Goal: Communication & Community: Answer question/provide support

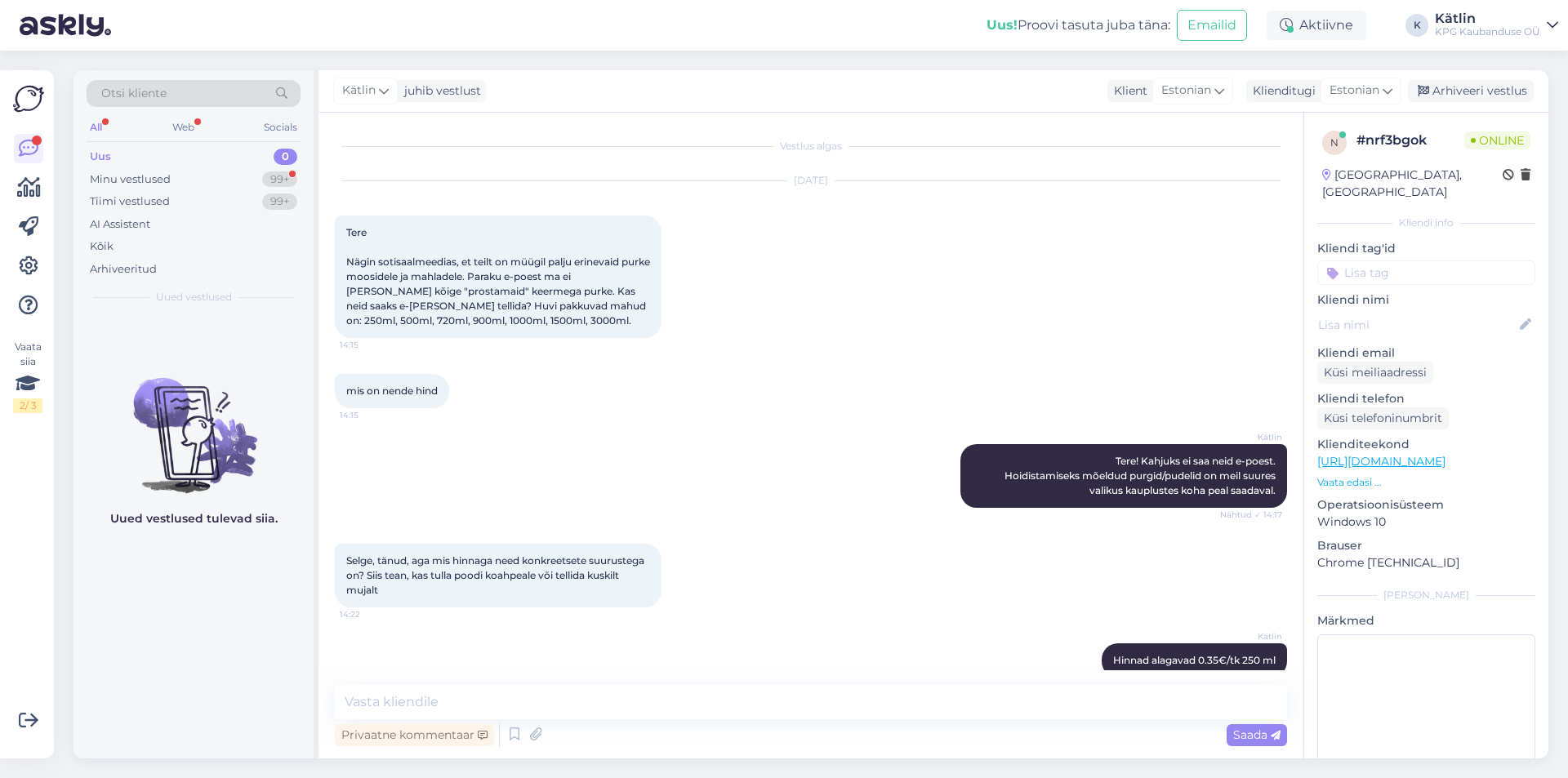
scroll to position [239, 0]
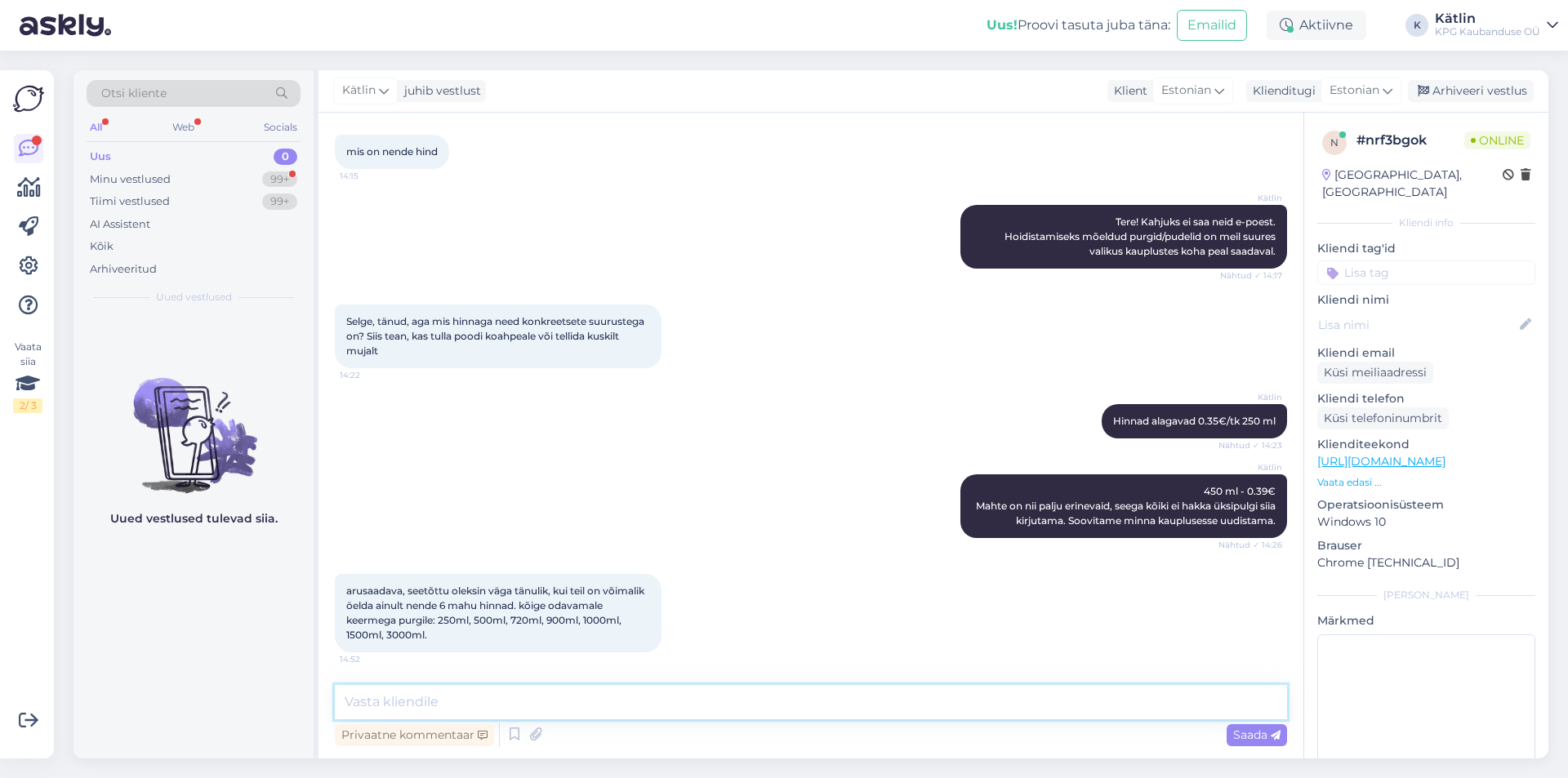
click at [455, 705] on textarea at bounding box center [811, 702] width 952 height 35
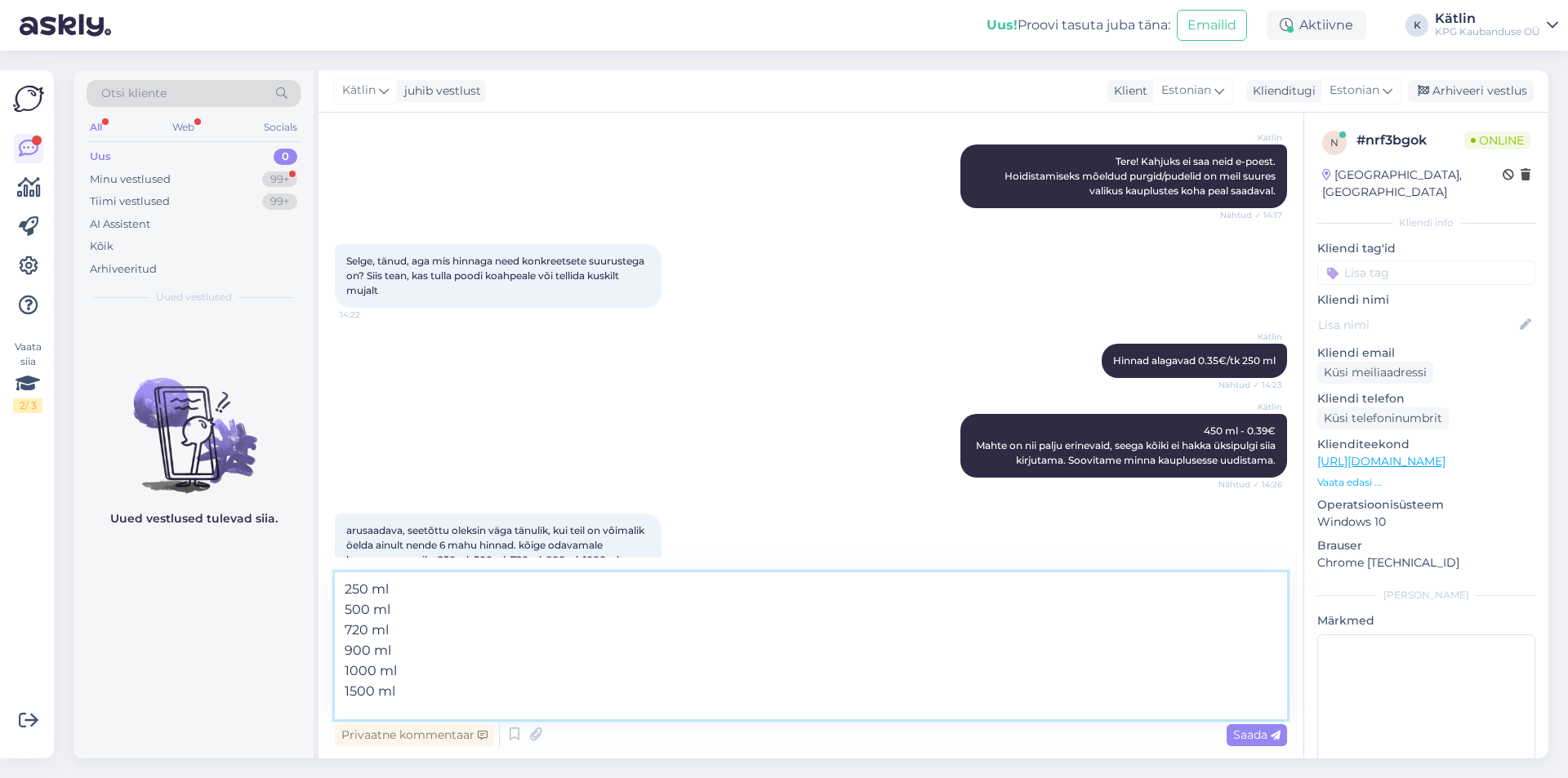
scroll to position [352, 0]
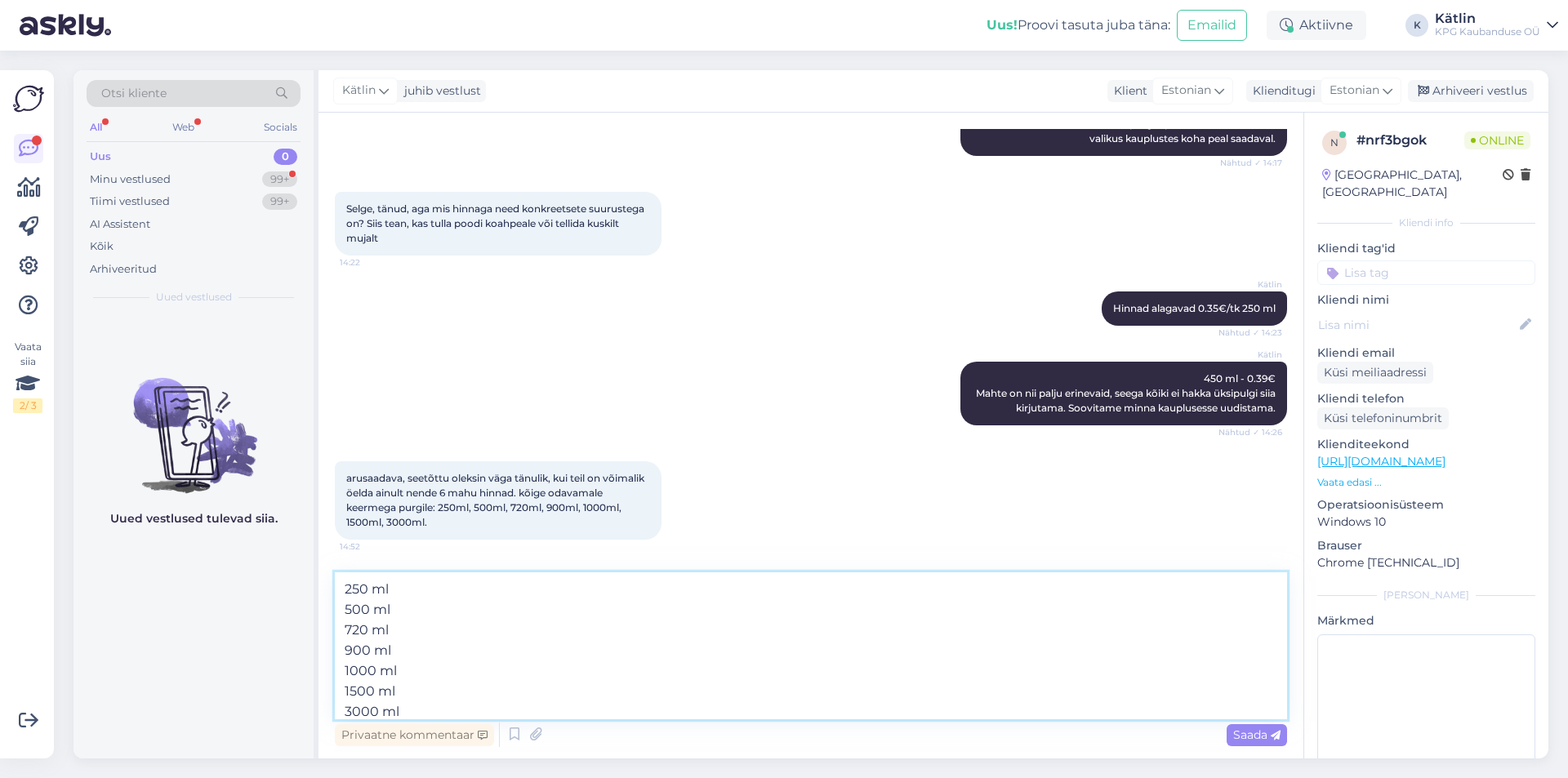
click at [430, 591] on textarea "250 ml 500 ml 720 ml 900 ml 1000 ml 1500 ml 3000 ml" at bounding box center [811, 646] width 952 height 147
click at [453, 616] on textarea "250 ml 0,35s 500 ml 720 ml 900 ml 1000 ml 1500 ml 3000 ml" at bounding box center [811, 646] width 952 height 147
click at [1337, 22] on div "Aktiivne" at bounding box center [1316, 24] width 99 height 29
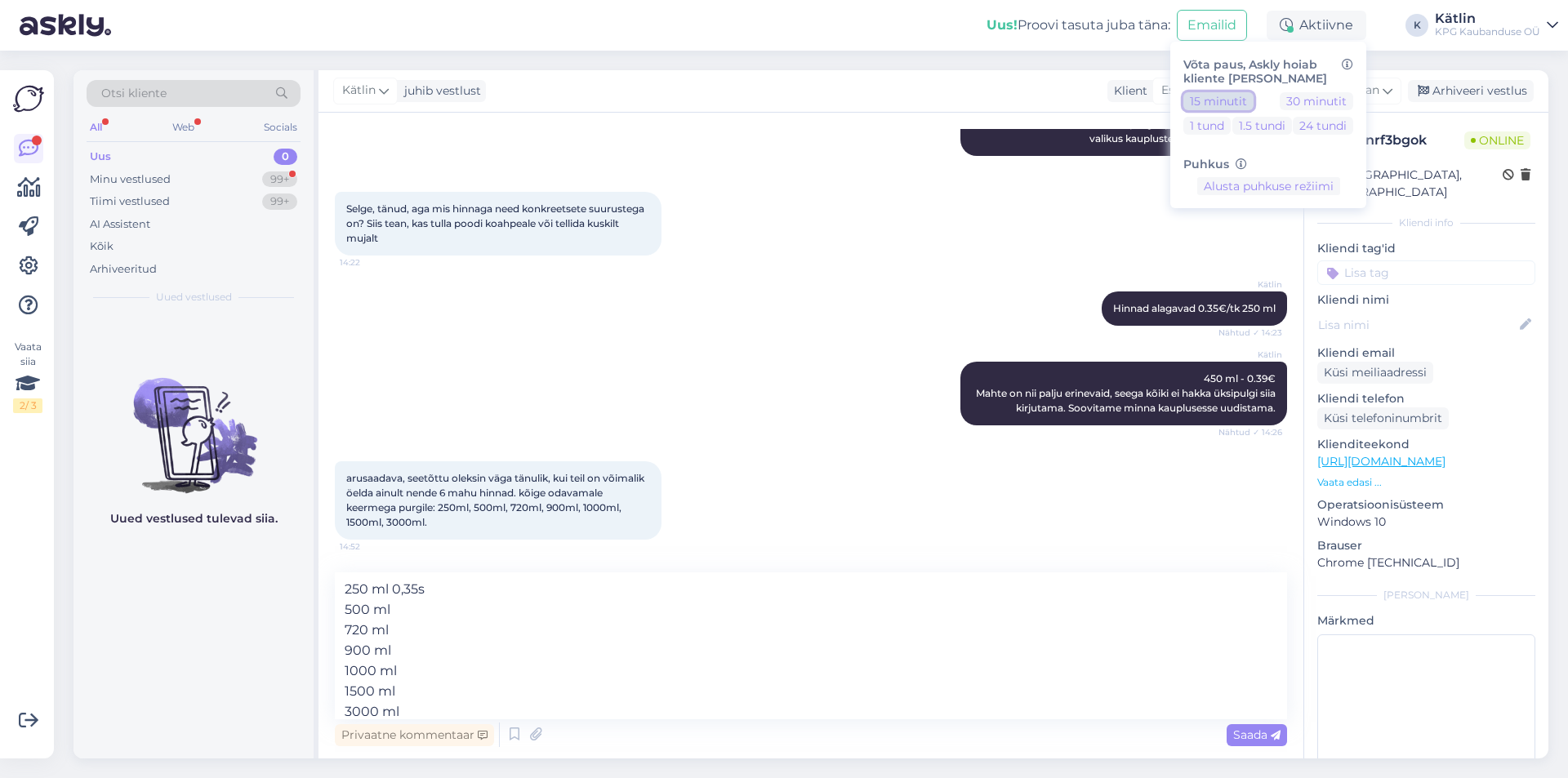
click at [1235, 105] on button "15 minutit" at bounding box center [1217, 100] width 70 height 18
click at [423, 612] on textarea "250 ml 0,35s 500 ml 720 ml 900 ml 1000 ml 1500 ml 3000 ml" at bounding box center [811, 646] width 952 height 147
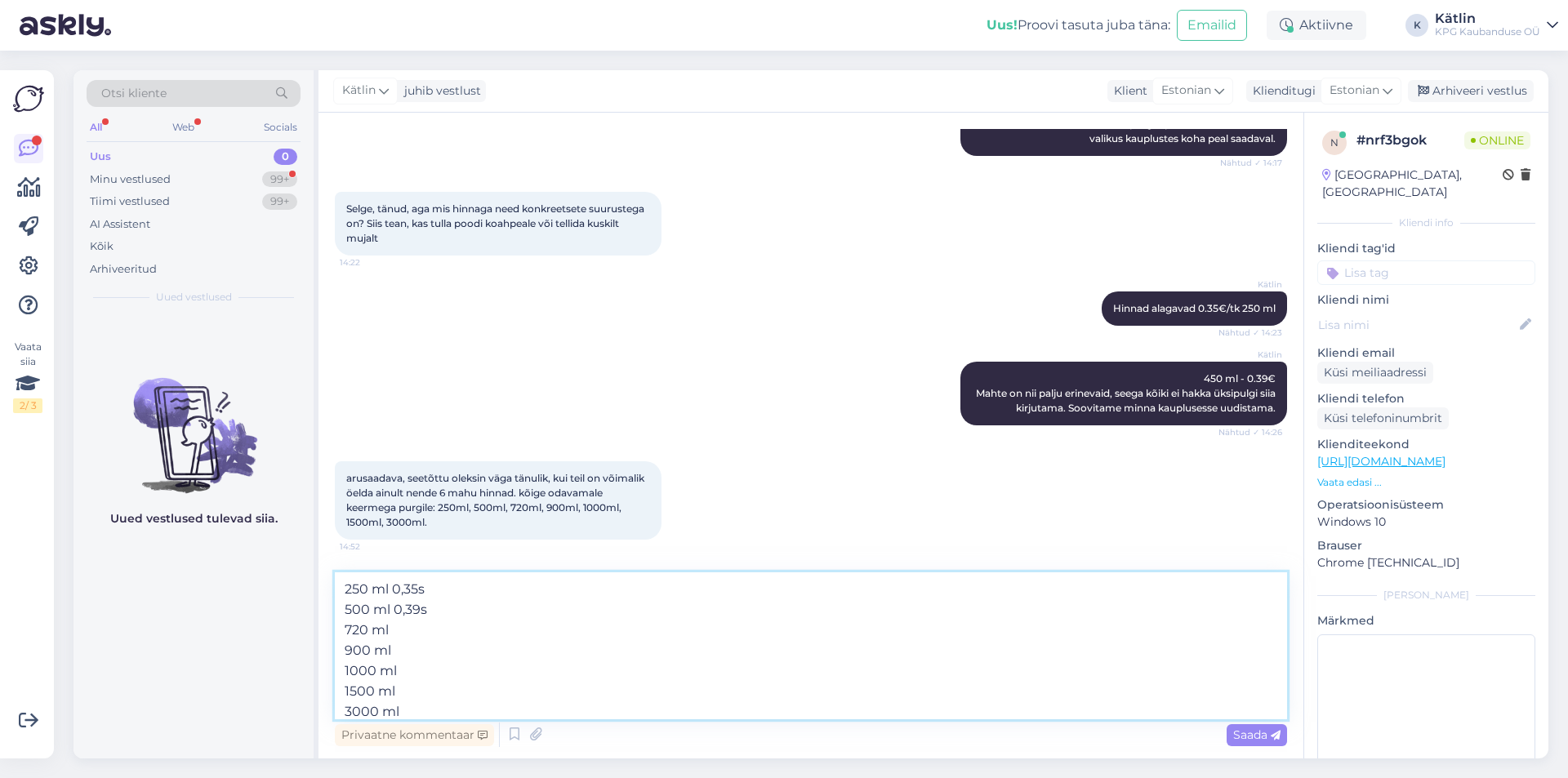
click at [426, 630] on textarea "250 ml 0,35s 500 ml 0,39s 720 ml 900 ml 1000 ml 1500 ml 3000 ml" at bounding box center [811, 646] width 952 height 147
click at [407, 648] on textarea "250 ml 0,35s 500 ml 0,39s 720 ml 0,49s 900 ml 1000 ml 1500 ml 3000 ml" at bounding box center [811, 646] width 952 height 147
click at [441, 671] on textarea "250 ml 0,35s 500 ml 0,39s 720 ml 0,49s 900 ml 1000 ml 1500 ml 3000 ml" at bounding box center [811, 646] width 952 height 147
click at [433, 712] on textarea "250 ml 0,35s 500 ml 0,39s 720 ml 0,49s 900 ml 1000 ml 1500 ml 3000 ml" at bounding box center [811, 646] width 952 height 147
click at [421, 688] on textarea "250 ml 0,35s 500 ml 0,39s 720 ml 0,49s 900 ml 1000 ml 1500 ml 3000 ml 1,69s" at bounding box center [811, 646] width 952 height 147
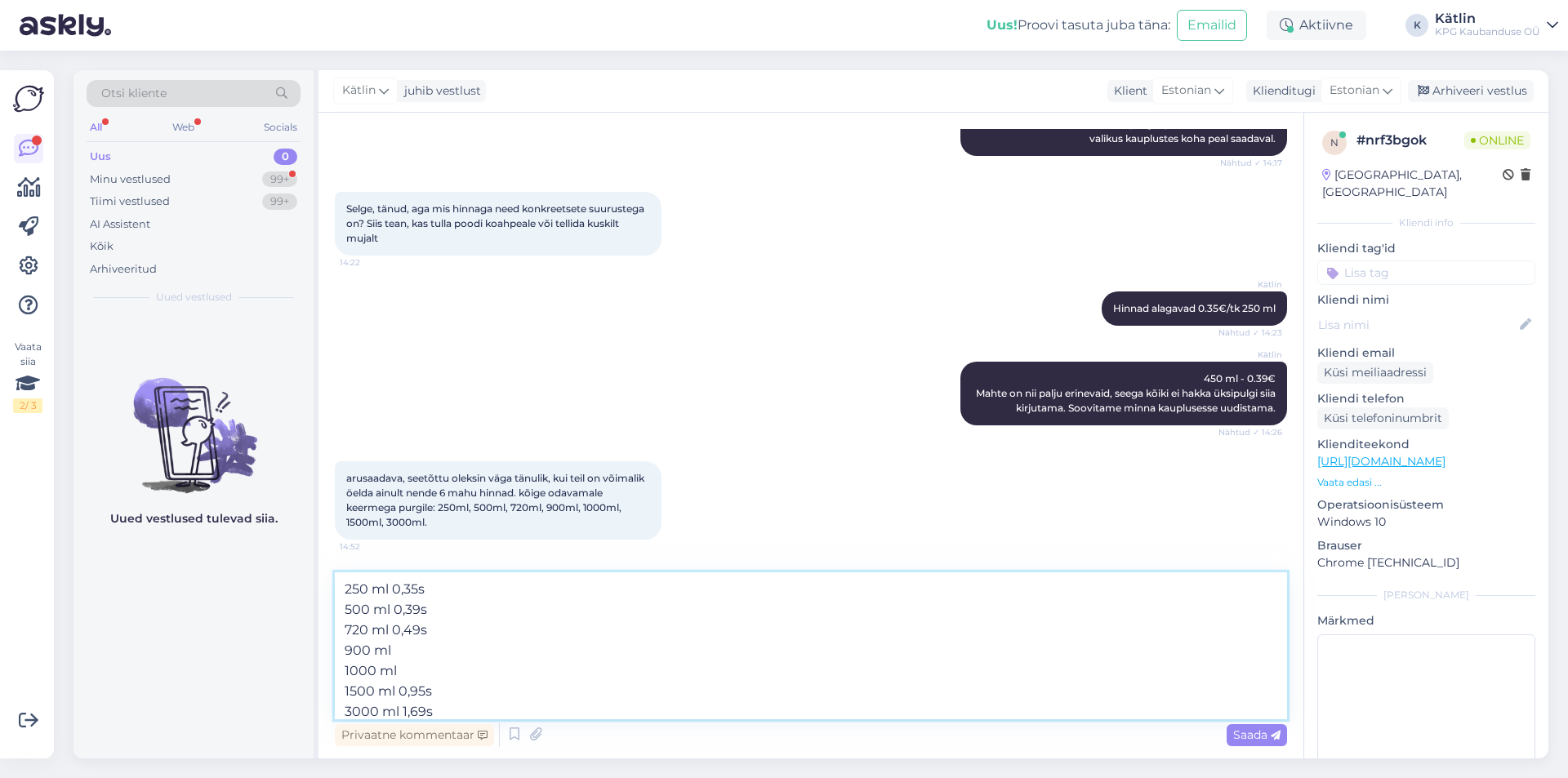
click at [423, 655] on textarea "250 ml 0,35s 500 ml 0,39s 720 ml 0,49s 900 ml 1000 ml 1500 ml 0,95s 3000 ml 1,6…" at bounding box center [811, 646] width 952 height 147
click at [427, 675] on textarea "250 ml 0,35s 500 ml 0,39s 720 ml 0,49s 900 ml - täpselt sellist ei ole 1000 ml …" at bounding box center [811, 646] width 952 height 147
type textarea "250 ml 0,35s 500 ml 0,39s 720 ml 0,49s 900 ml - täpselt sellist ei ole 1000 ml …"
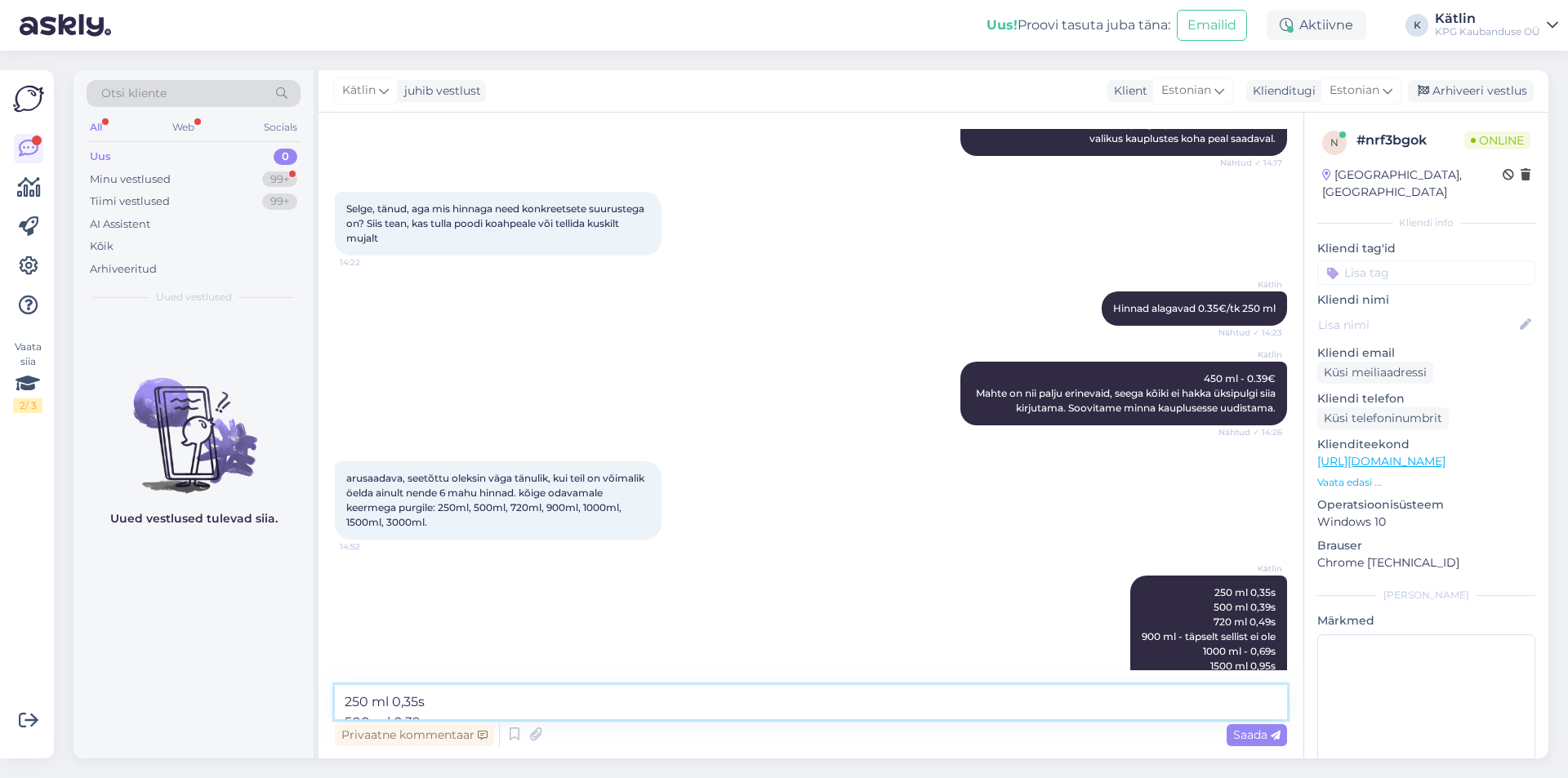
scroll to position [397, 0]
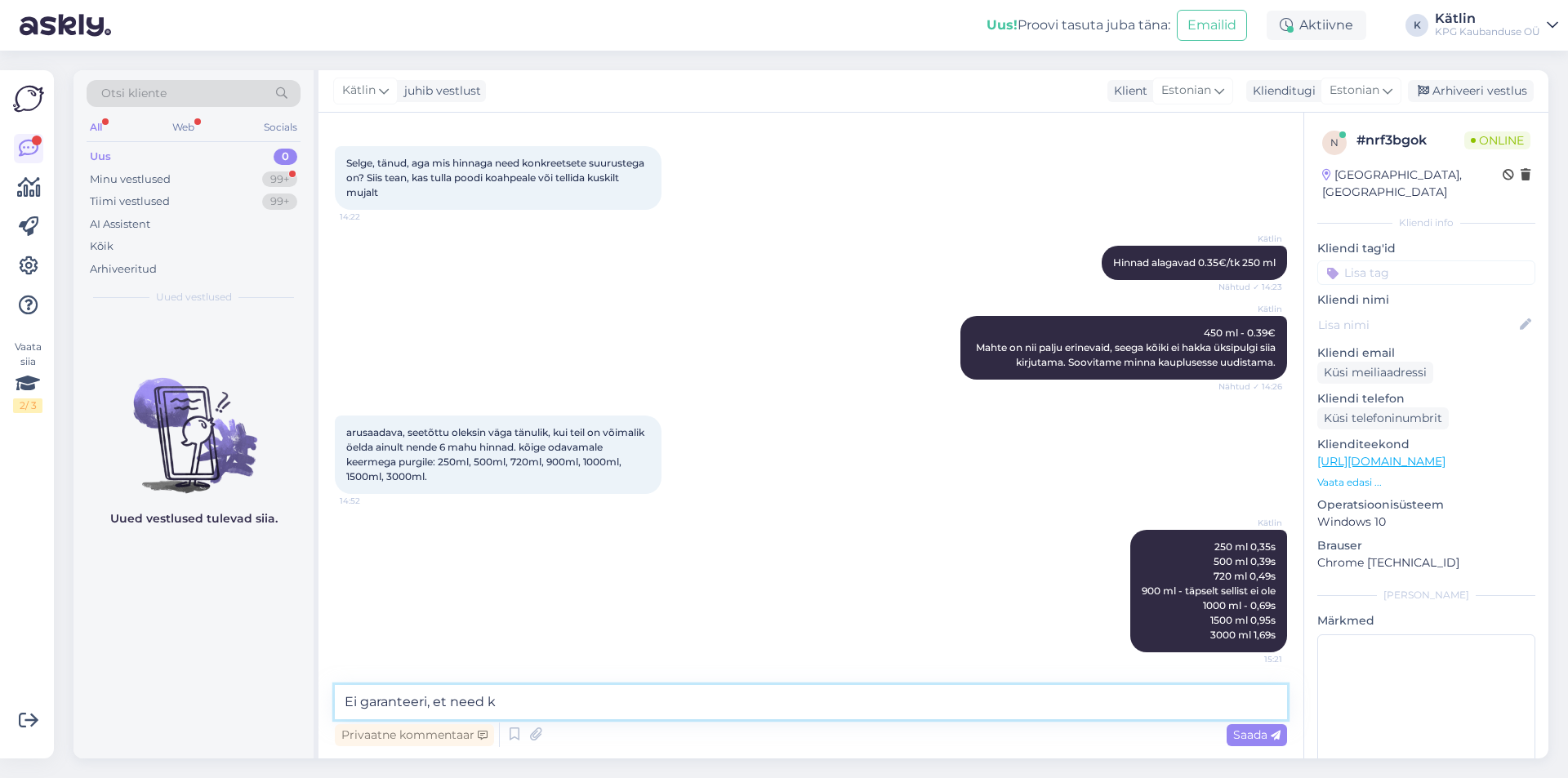
type textarea "Ei garanteeri, et need"
drag, startPoint x: 502, startPoint y: 704, endPoint x: 337, endPoint y: 686, distance: 166.0
click at [341, 686] on textarea "Ei garanteeri, et need" at bounding box center [811, 702] width 952 height 35
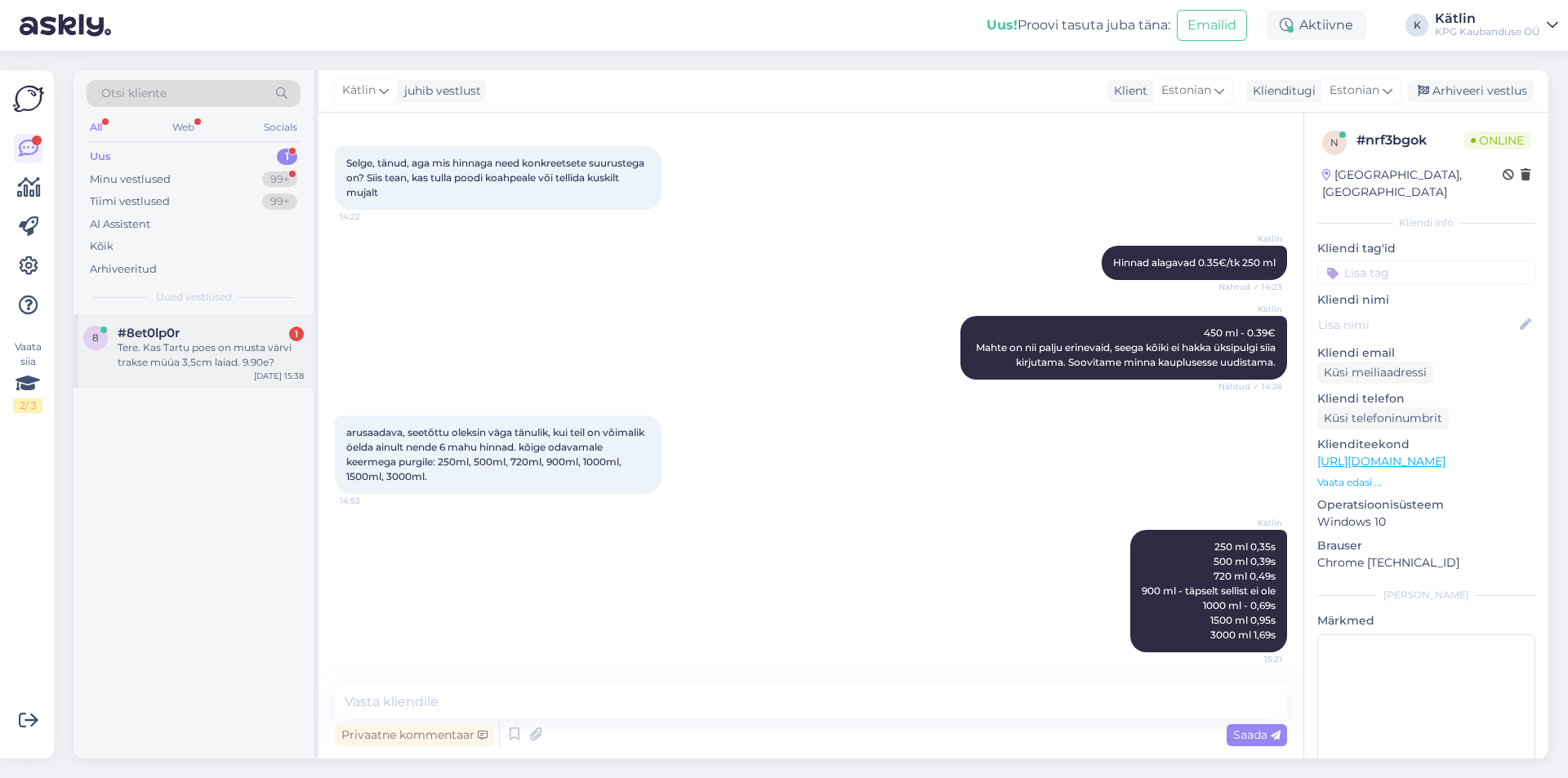
click at [130, 344] on div "Tere. Kas Tartu poes on musta värvi trakse müüa 3,5cm laiad. 9.90e?" at bounding box center [210, 354] width 187 height 29
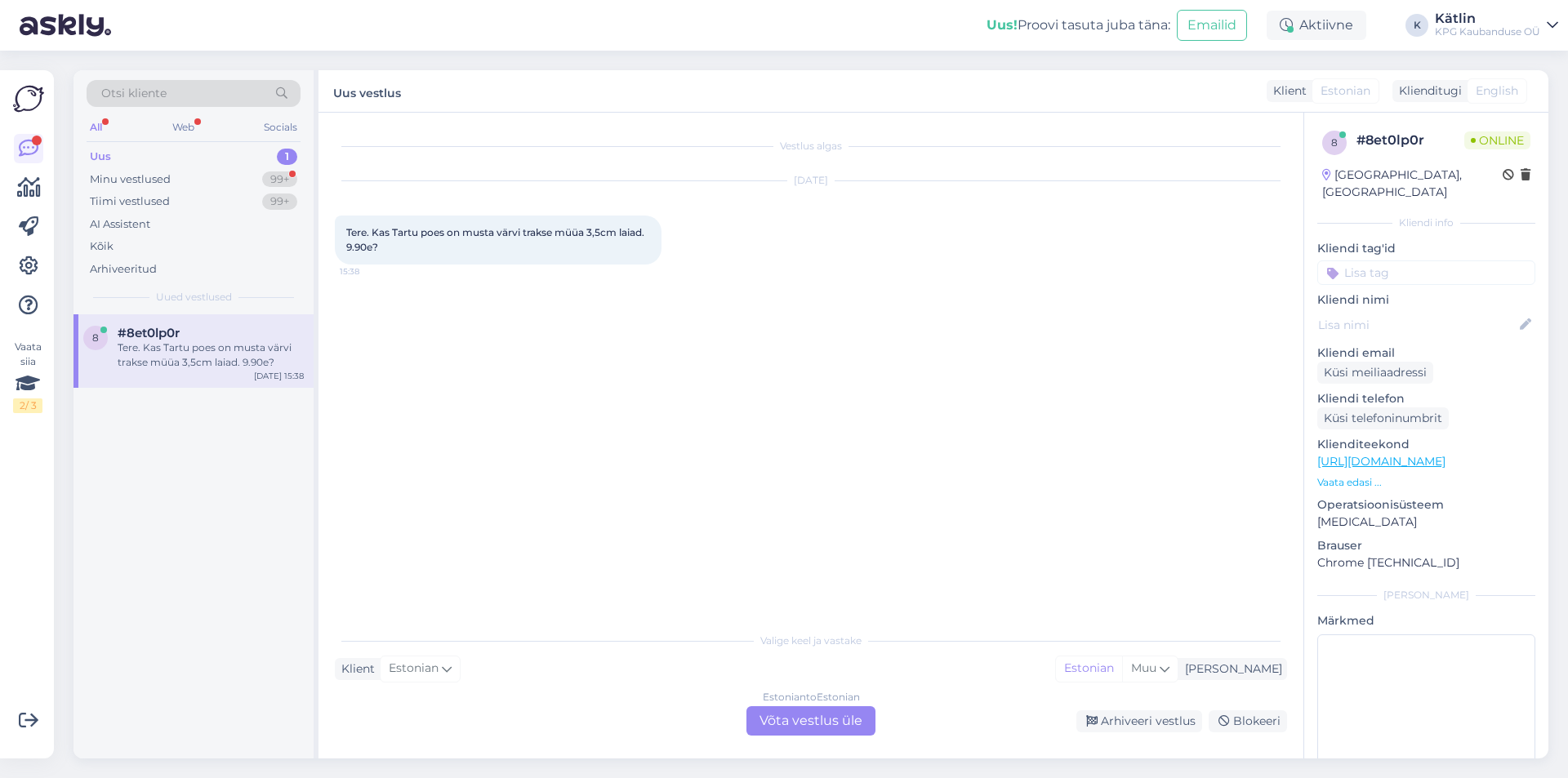
click at [1445, 454] on link "[URL][DOMAIN_NAME]" at bounding box center [1381, 461] width 128 height 15
click at [832, 726] on div "Estonian to Estonian Võta vestlus üle" at bounding box center [811, 721] width 129 height 29
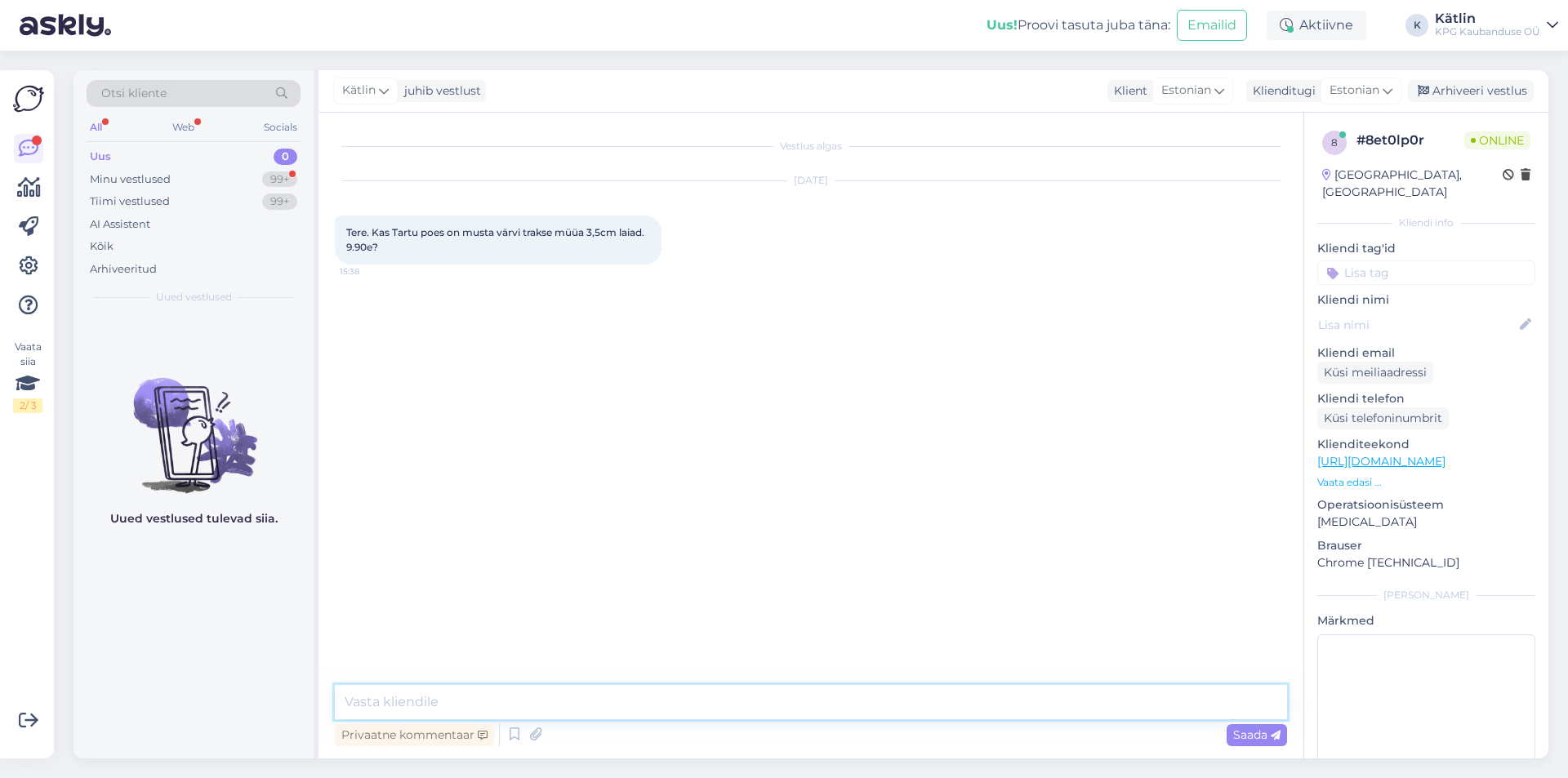
click at [808, 695] on textarea at bounding box center [811, 702] width 952 height 35
type textarea "Tere! Jah, peaks olema saadaval. Täpselt võite otse poest üle uurida: 55520333"
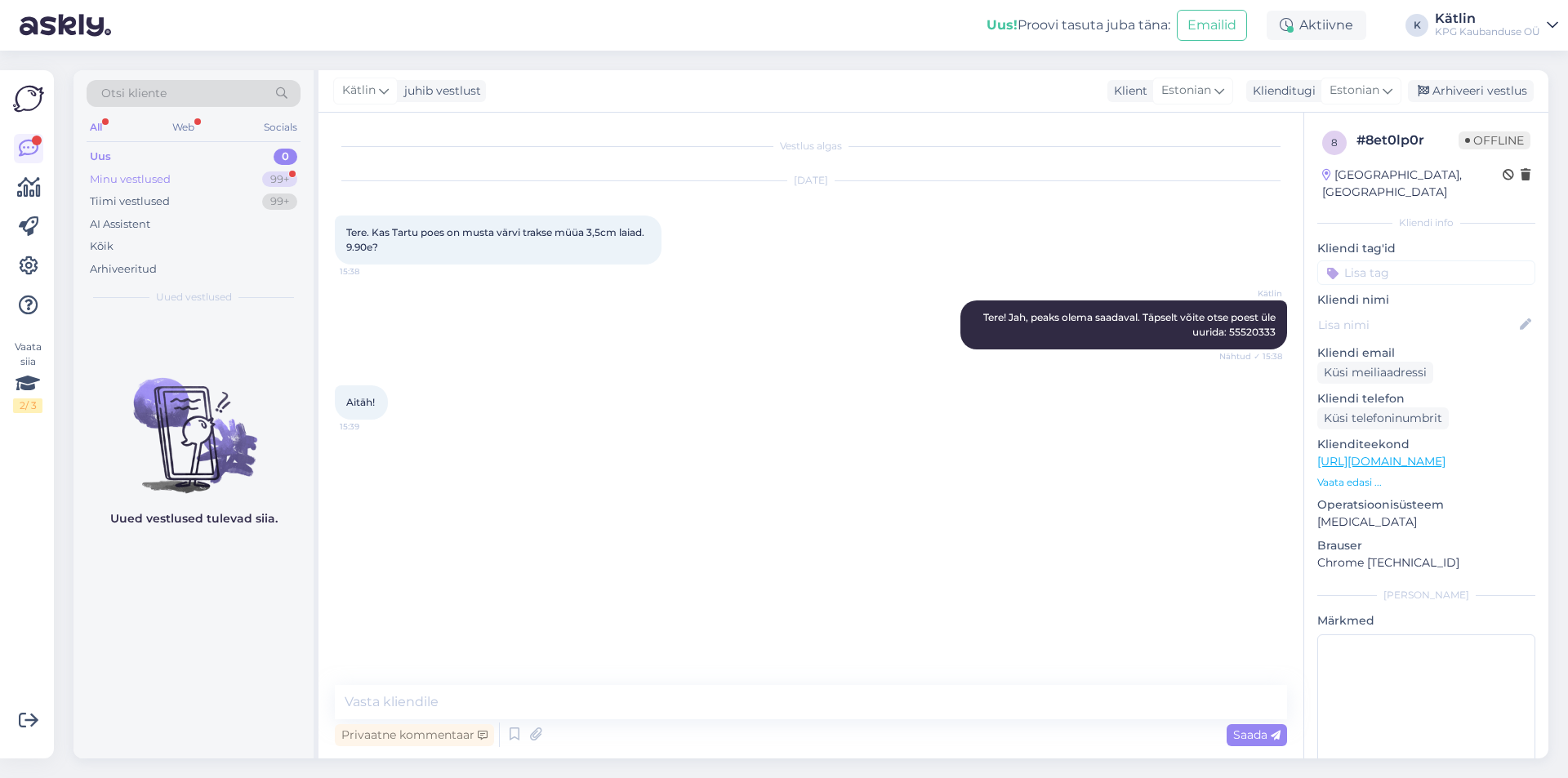
click at [170, 178] on div "Minu vestlused" at bounding box center [130, 179] width 81 height 16
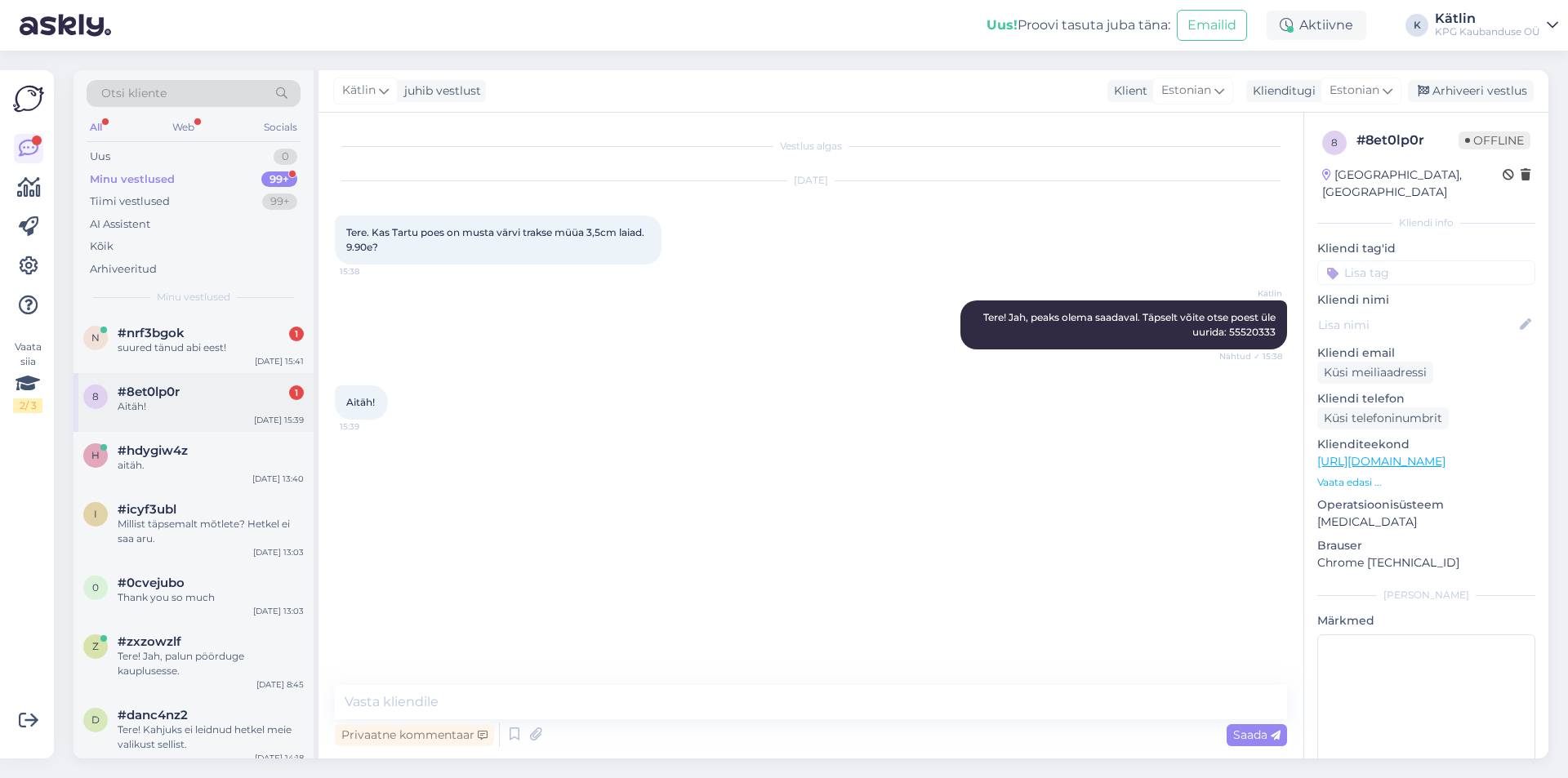
click at [193, 393] on div "#8et0lp0r 1" at bounding box center [210, 392] width 187 height 15
click at [183, 344] on div "suured tänud abi eest!" at bounding box center [210, 348] width 187 height 15
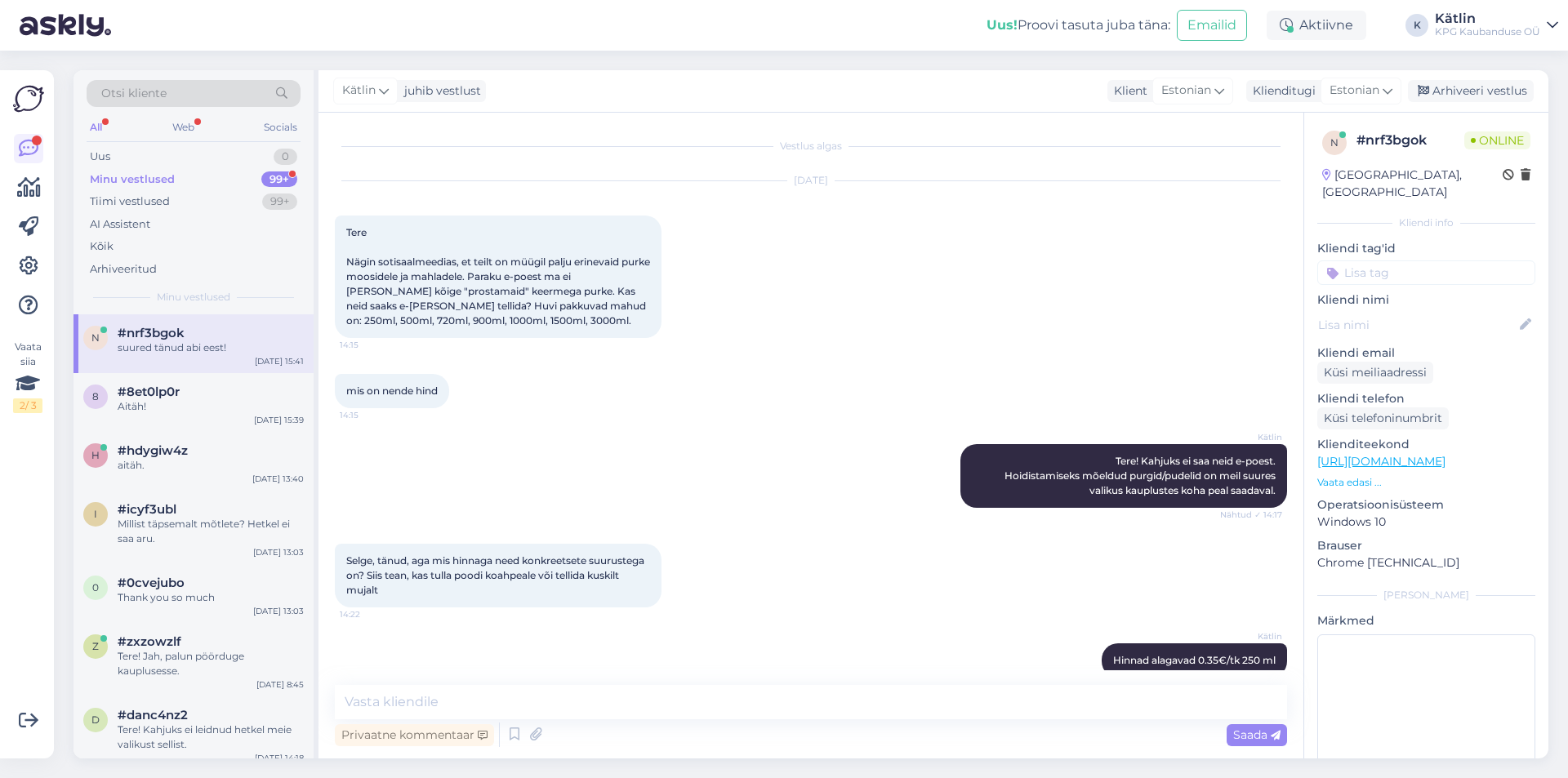
scroll to position [468, 0]
